Goal: Connect with others: Connect with others

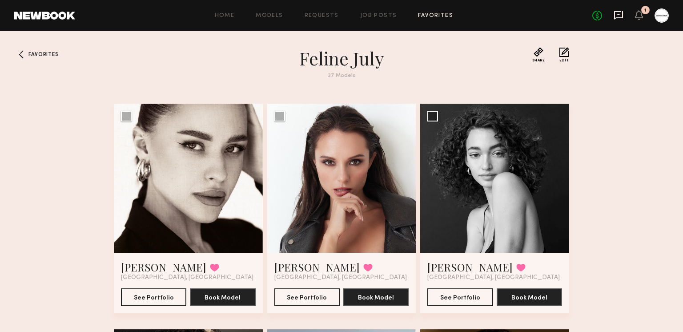
click at [620, 13] on icon at bounding box center [619, 15] width 10 height 10
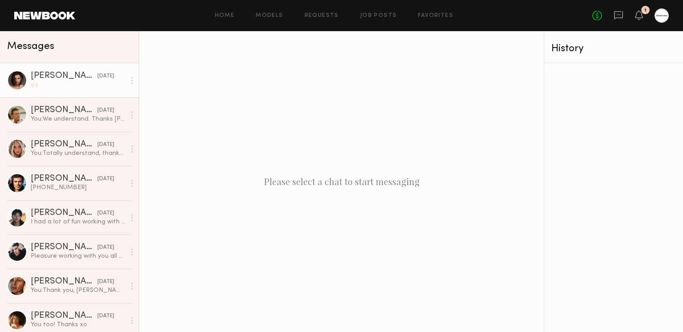
click at [83, 83] on div "🙌🏻" at bounding box center [78, 84] width 95 height 8
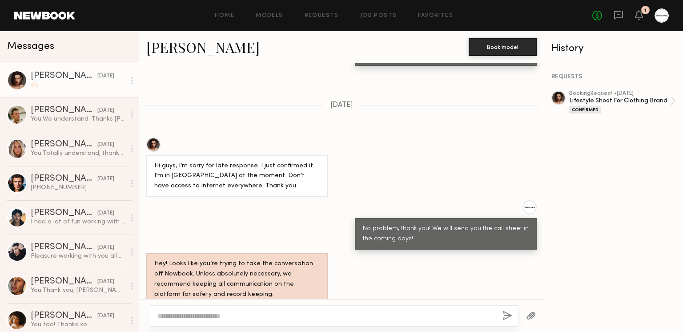
scroll to position [1131, 0]
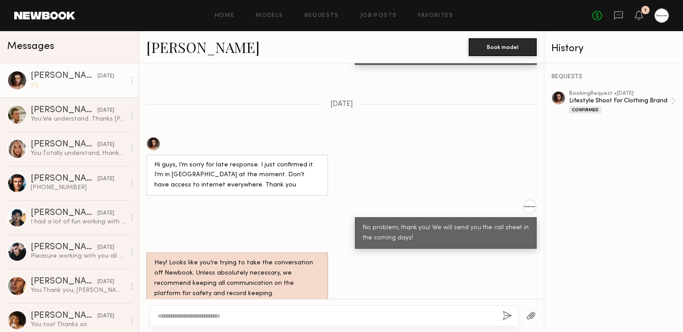
click at [194, 52] on link "[PERSON_NAME]" at bounding box center [202, 46] width 113 height 19
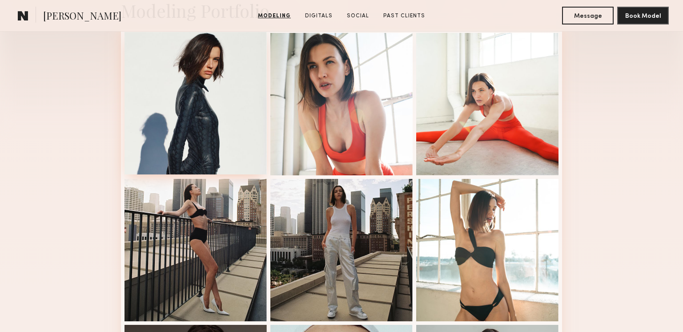
scroll to position [202, 0]
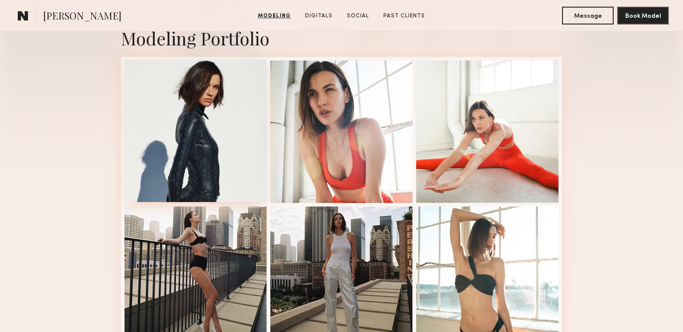
click at [206, 160] on div at bounding box center [196, 131] width 142 height 142
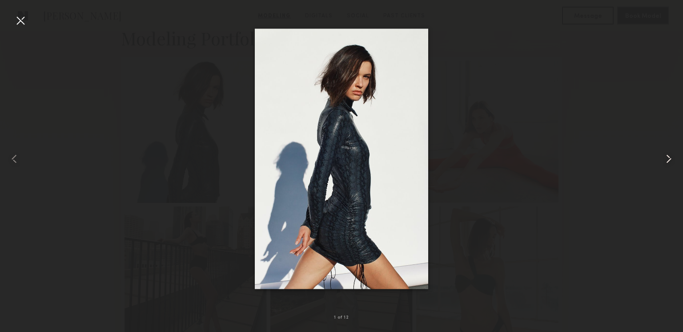
click at [668, 164] on common-icon at bounding box center [669, 159] width 14 height 14
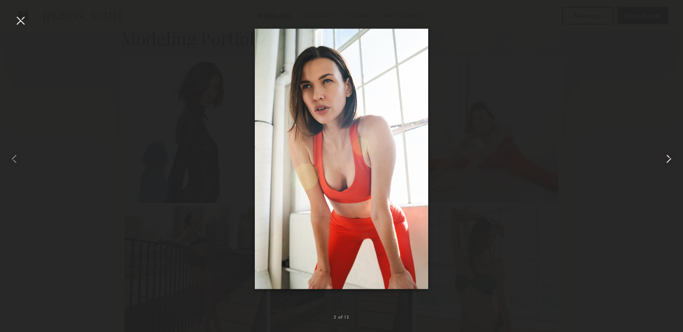
click at [670, 162] on common-icon at bounding box center [669, 159] width 14 height 14
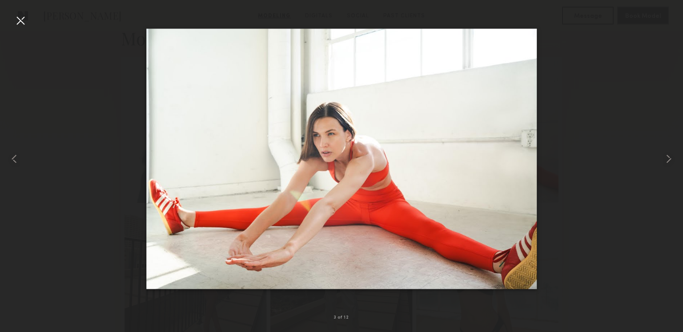
click at [659, 158] on div at bounding box center [341, 158] width 683 height 289
click at [665, 158] on common-icon at bounding box center [669, 159] width 14 height 14
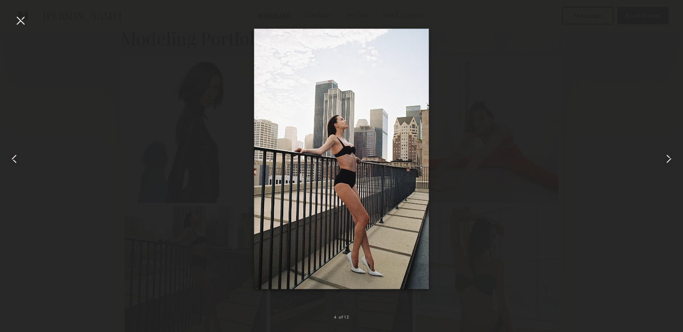
click at [670, 157] on common-icon at bounding box center [669, 159] width 14 height 14
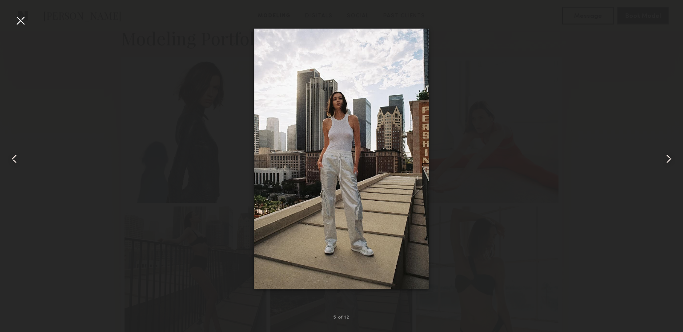
click at [18, 153] on common-icon at bounding box center [14, 159] width 14 height 14
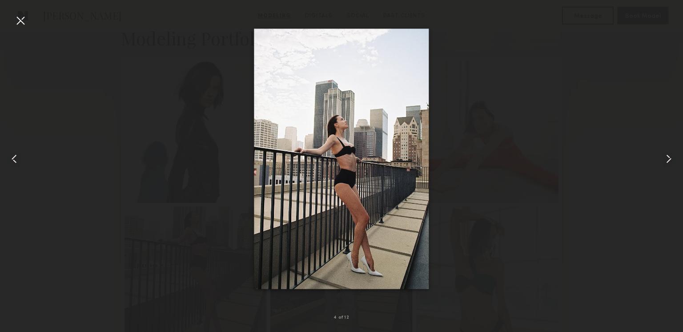
click at [670, 150] on div at bounding box center [669, 158] width 27 height 289
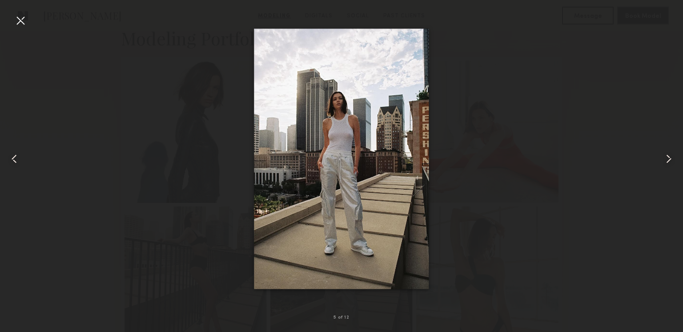
click at [670, 150] on div at bounding box center [669, 158] width 27 height 289
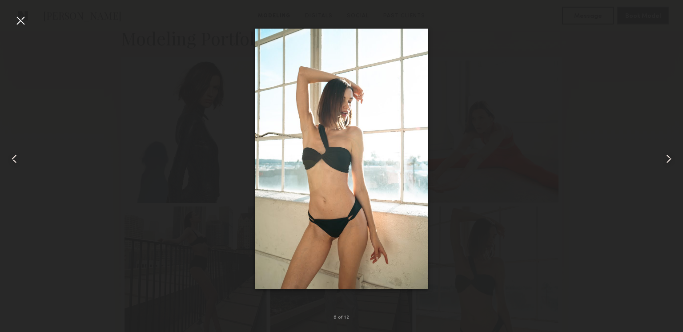
click at [669, 158] on common-icon at bounding box center [669, 159] width 14 height 14
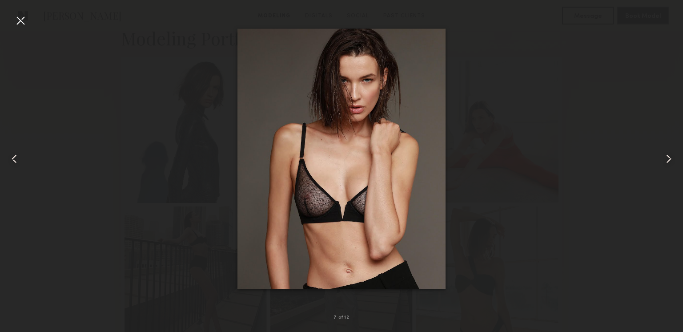
click at [667, 158] on common-icon at bounding box center [669, 159] width 14 height 14
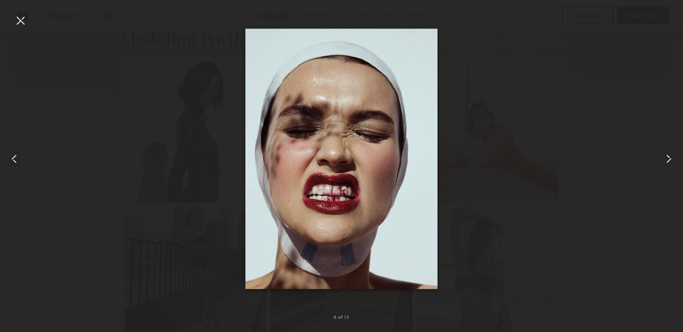
click at [668, 159] on common-icon at bounding box center [669, 159] width 14 height 14
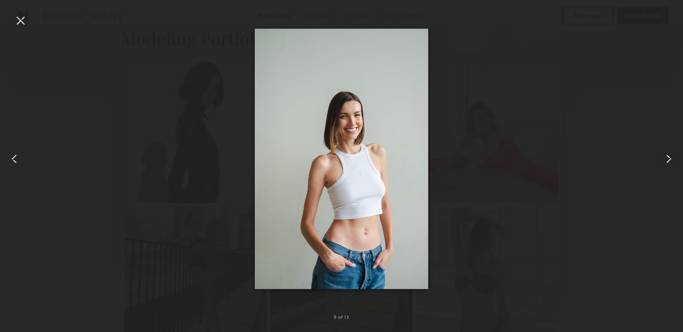
click at [667, 157] on common-icon at bounding box center [669, 159] width 14 height 14
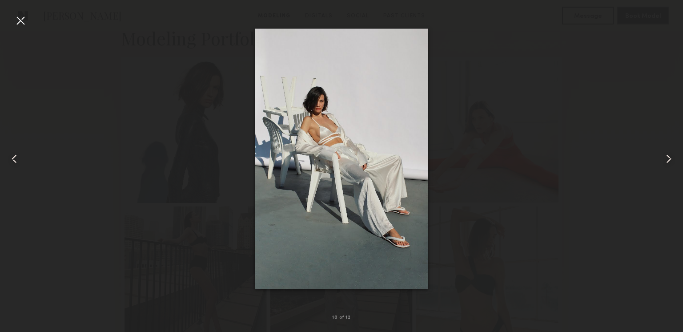
click at [662, 165] on common-icon at bounding box center [669, 159] width 14 height 14
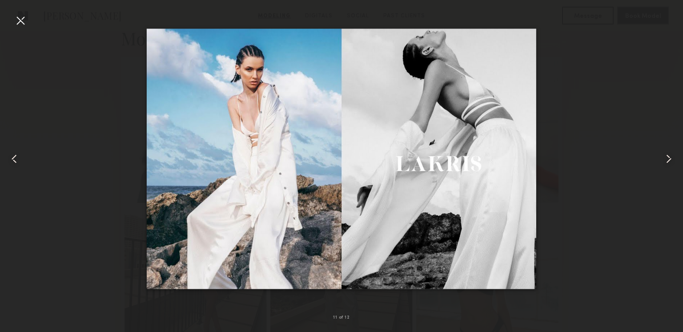
click at [668, 159] on common-icon at bounding box center [669, 159] width 14 height 14
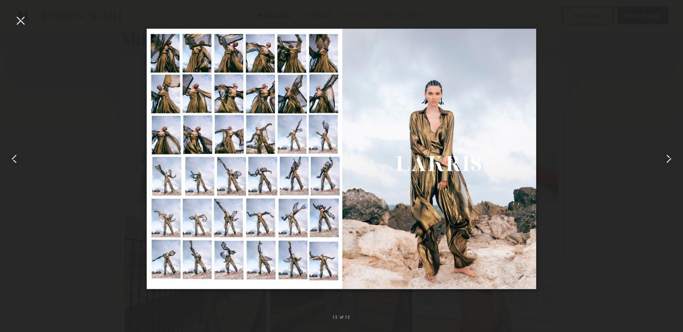
click at [16, 158] on common-icon at bounding box center [14, 159] width 14 height 14
